Goal: Transaction & Acquisition: Purchase product/service

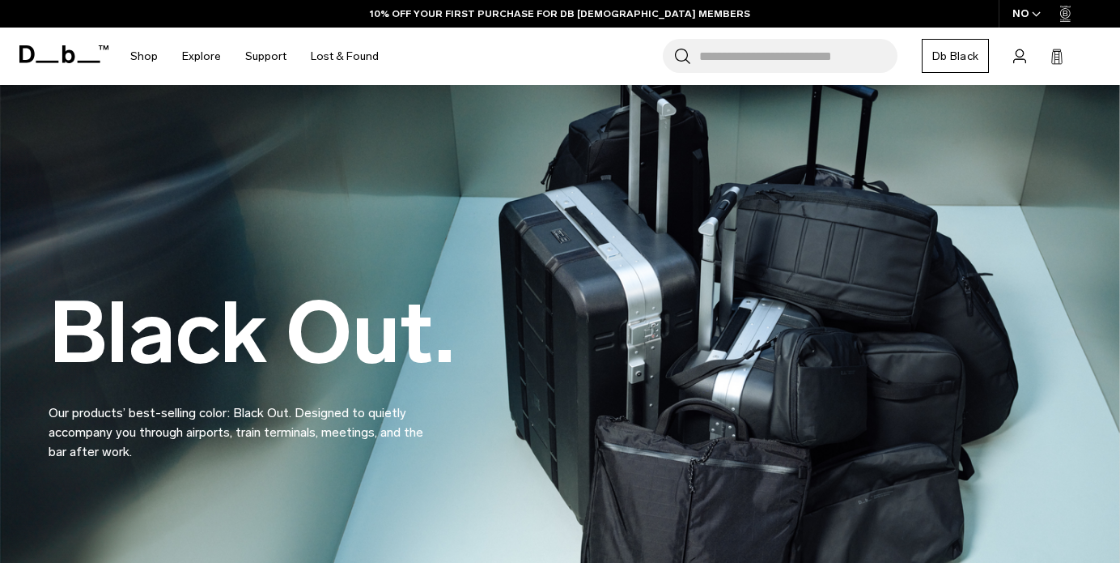
click at [758, 66] on input "Search for Bags, Luggage..." at bounding box center [798, 56] width 198 height 34
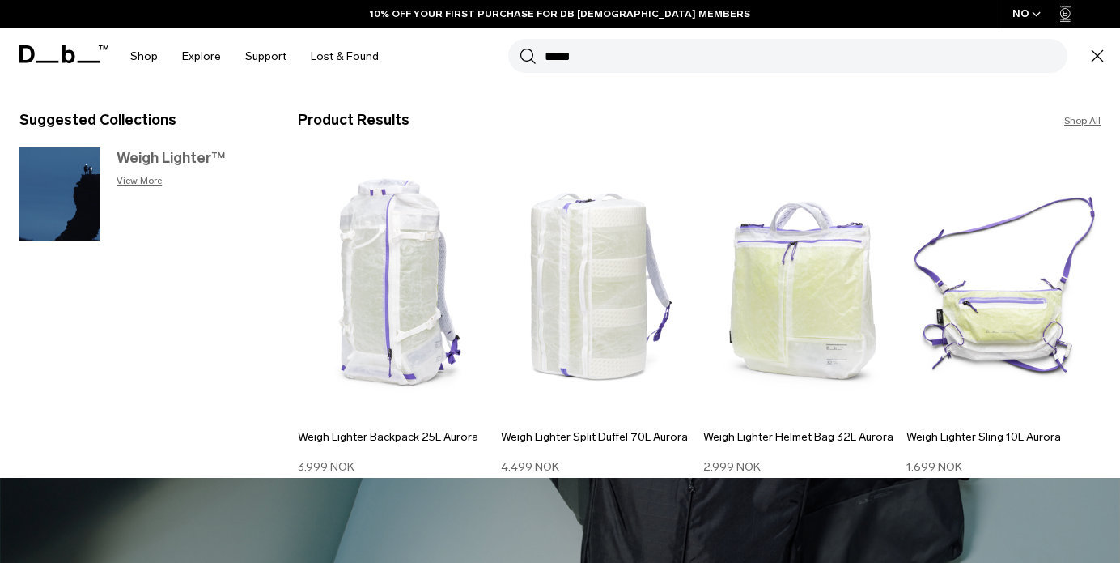
type input "*****"
click at [116, 157] on link "Weigh Lighter™ View More" at bounding box center [142, 196] width 246 height 99
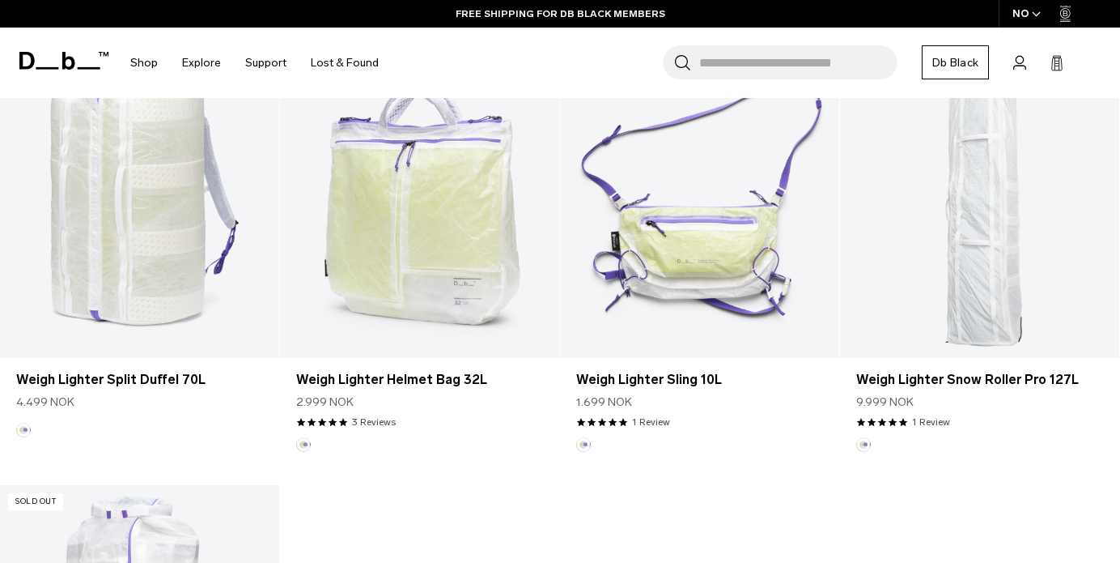
scroll to position [415, 0]
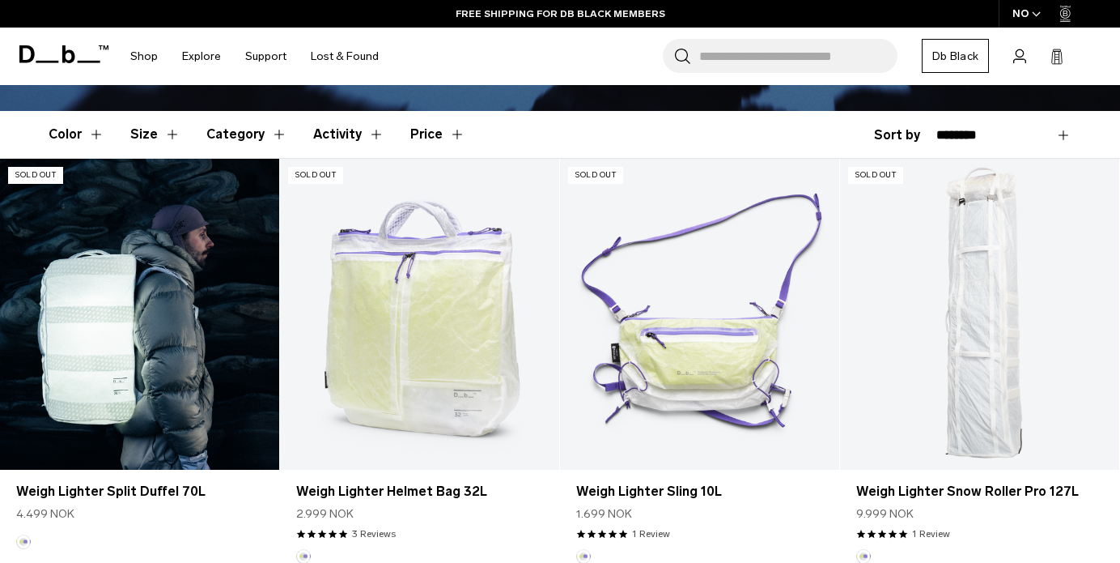
click at [111, 270] on link "Weigh Lighter Split Duffel 70L" at bounding box center [139, 314] width 279 height 310
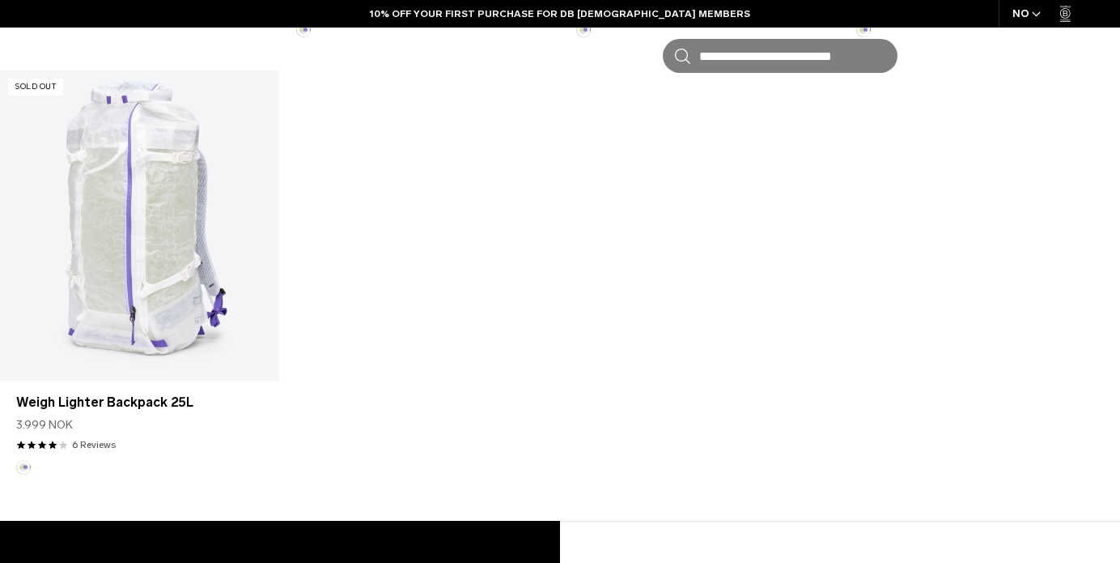
scroll to position [950, 0]
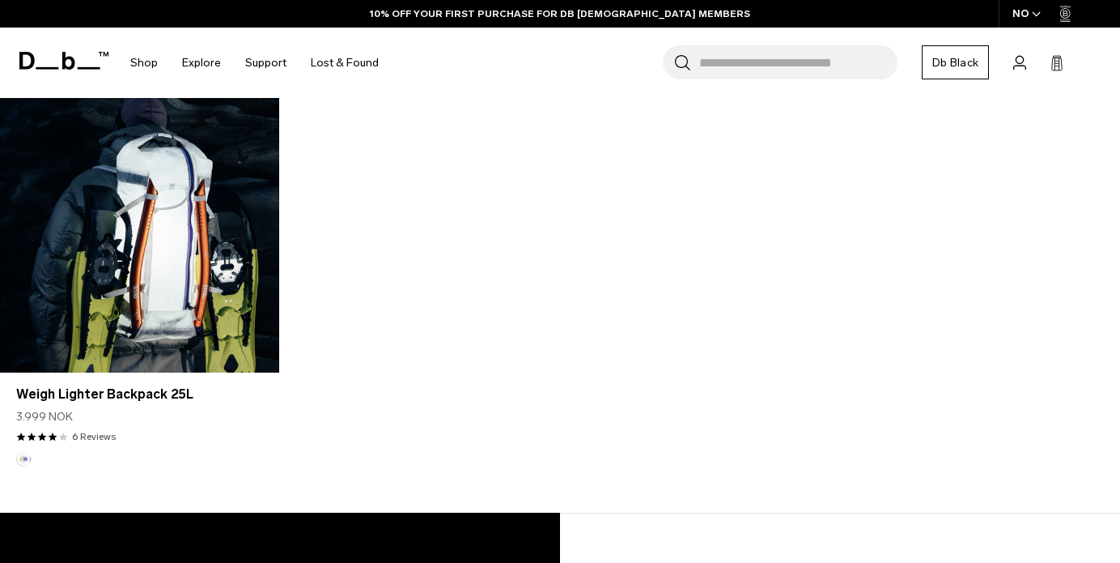
click at [23, 189] on link "Weigh Lighter Backpack 25L" at bounding box center [139, 217] width 279 height 310
